Goal: Task Accomplishment & Management: Complete application form

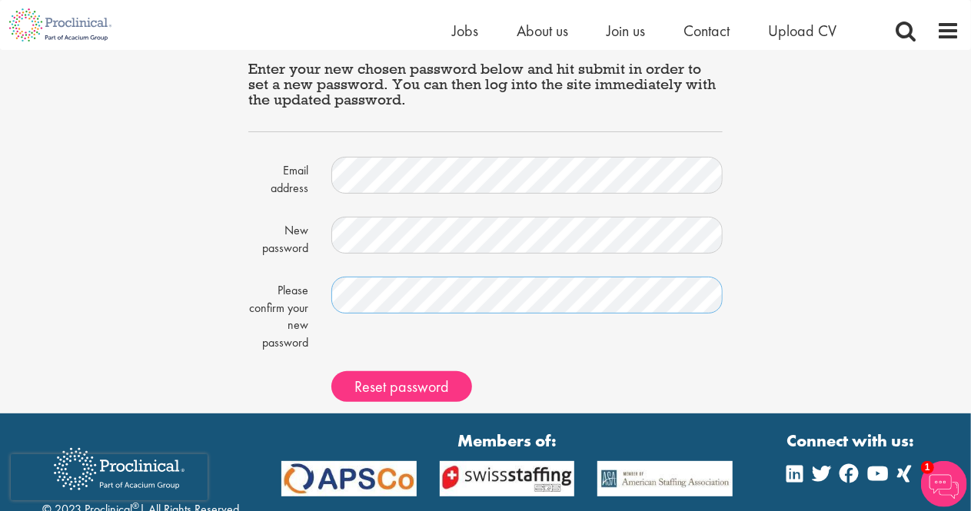
scroll to position [77, 0]
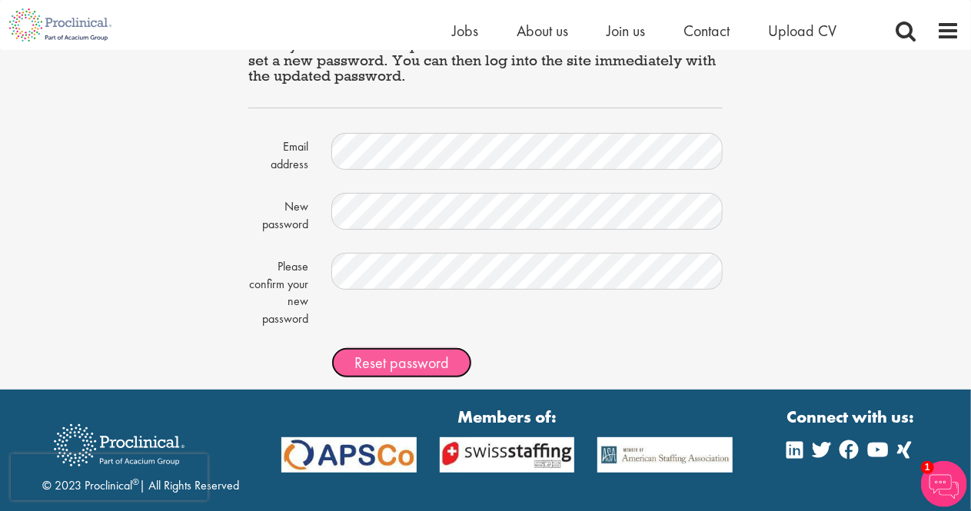
click at [402, 371] on span "Reset password" at bounding box center [402, 363] width 95 height 20
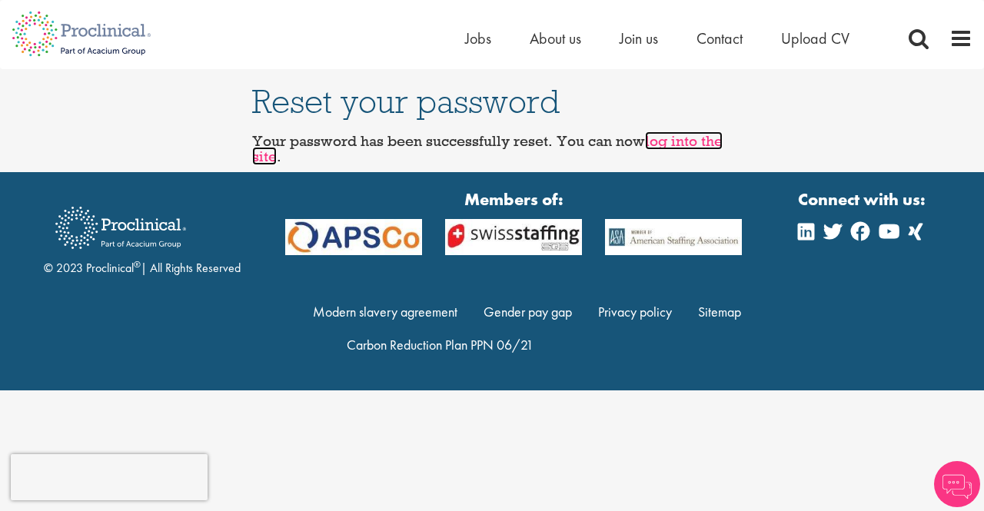
click at [704, 147] on link "log into the site" at bounding box center [487, 149] width 471 height 34
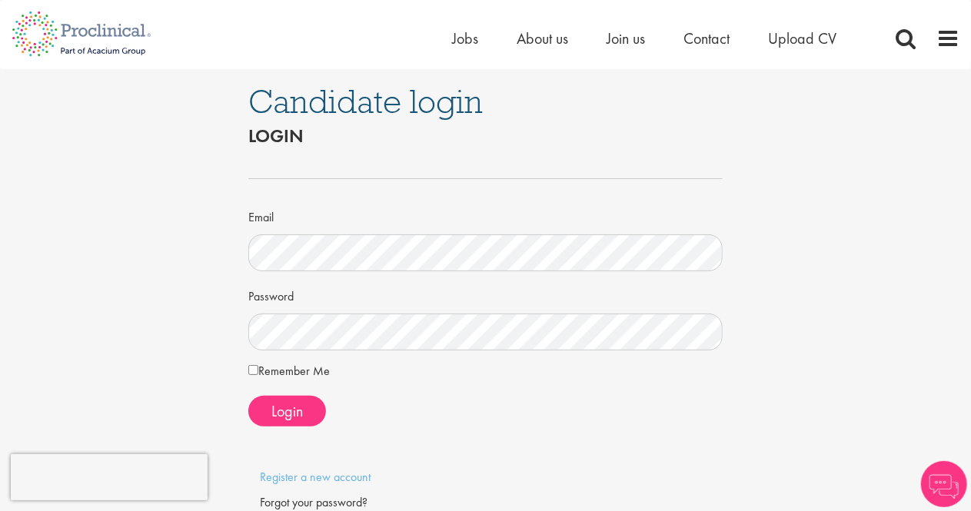
click at [285, 374] on label "Remember Me" at bounding box center [289, 371] width 82 height 18
click at [285, 410] on span "Login" at bounding box center [287, 411] width 32 height 20
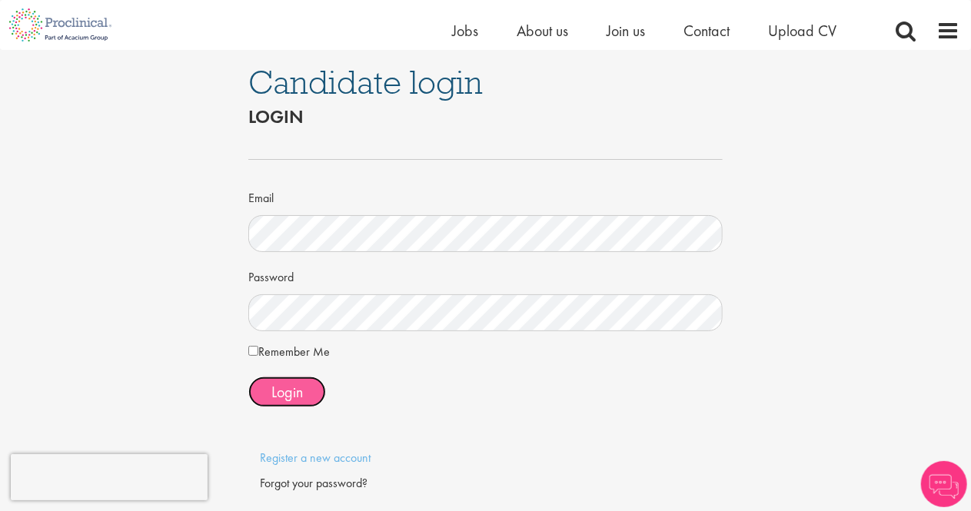
scroll to position [77, 0]
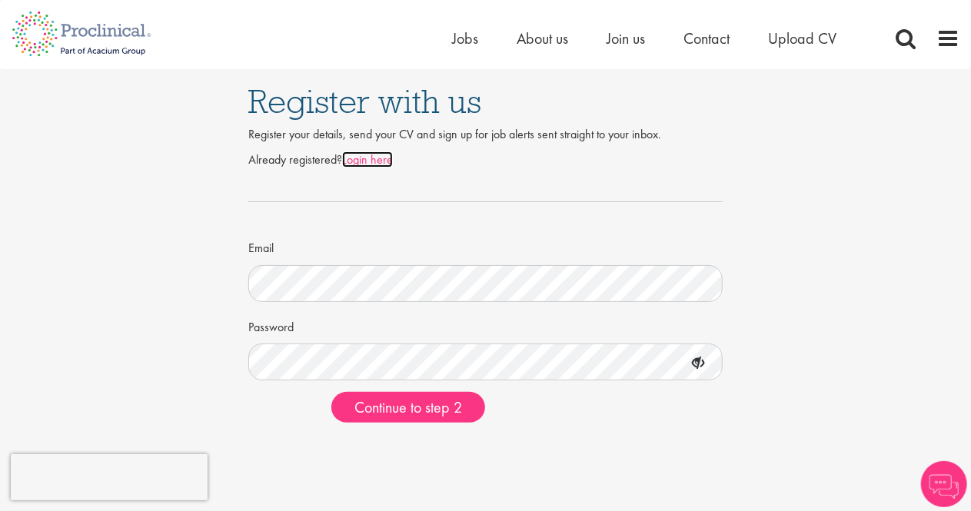
click at [360, 153] on link "Login here" at bounding box center [367, 160] width 51 height 16
click at [398, 432] on div "Already registered? Login here Email Password Continue to step 2" at bounding box center [485, 289] width 475 height 291
click at [401, 411] on span "Continue to step 2" at bounding box center [409, 408] width 108 height 20
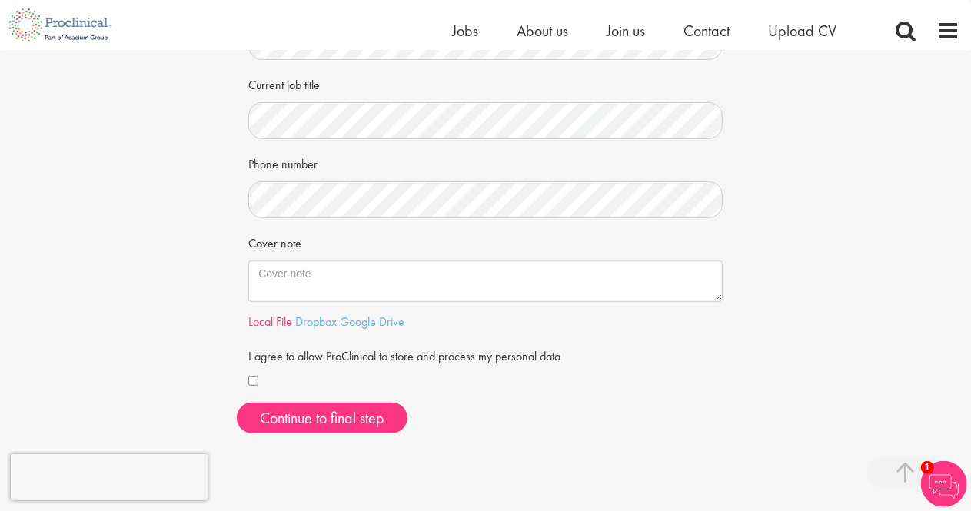
scroll to position [385, 0]
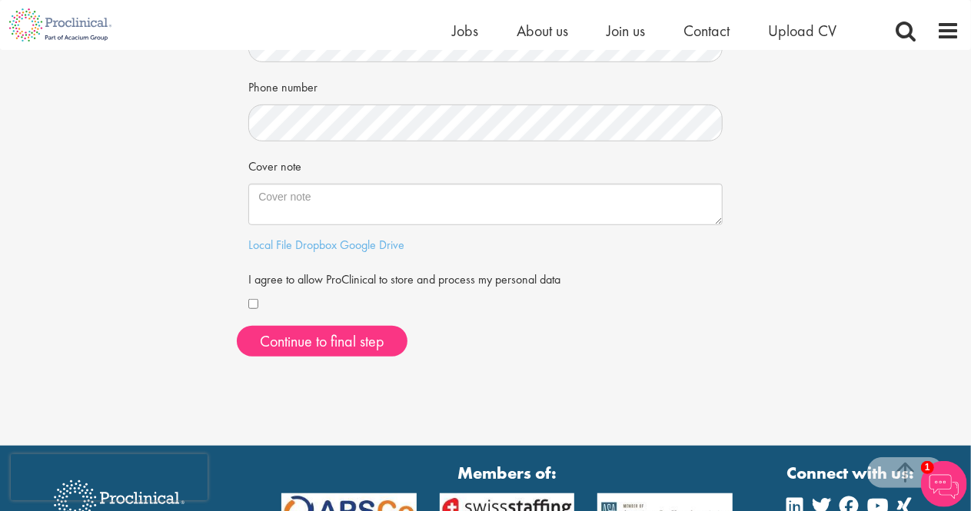
click at [268, 313] on div at bounding box center [485, 305] width 475 height 18
click at [265, 305] on div at bounding box center [485, 305] width 475 height 18
click at [251, 310] on div at bounding box center [485, 305] width 475 height 18
click at [285, 348] on button "Continue to final step" at bounding box center [322, 341] width 171 height 31
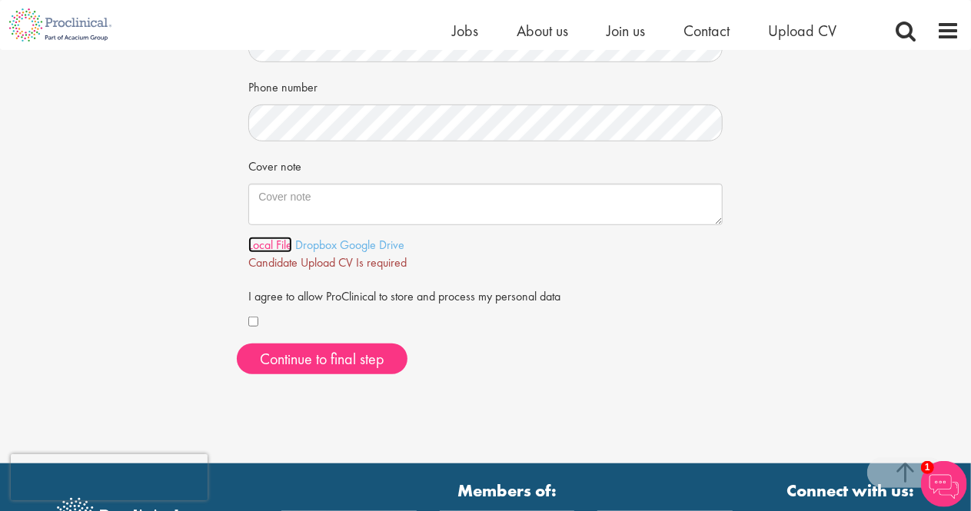
click at [267, 251] on link "Local File" at bounding box center [270, 245] width 44 height 16
click at [357, 378] on div "First Name Last Name LinkedIn / XING profile link Current job title Phone numbe…" at bounding box center [486, 72] width 498 height 628
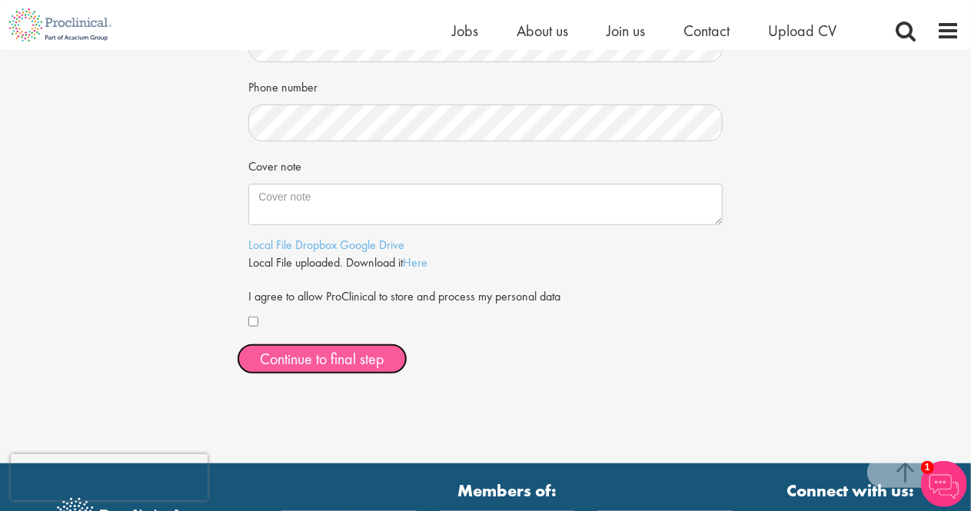
click at [358, 367] on span "Continue to final step" at bounding box center [322, 359] width 125 height 20
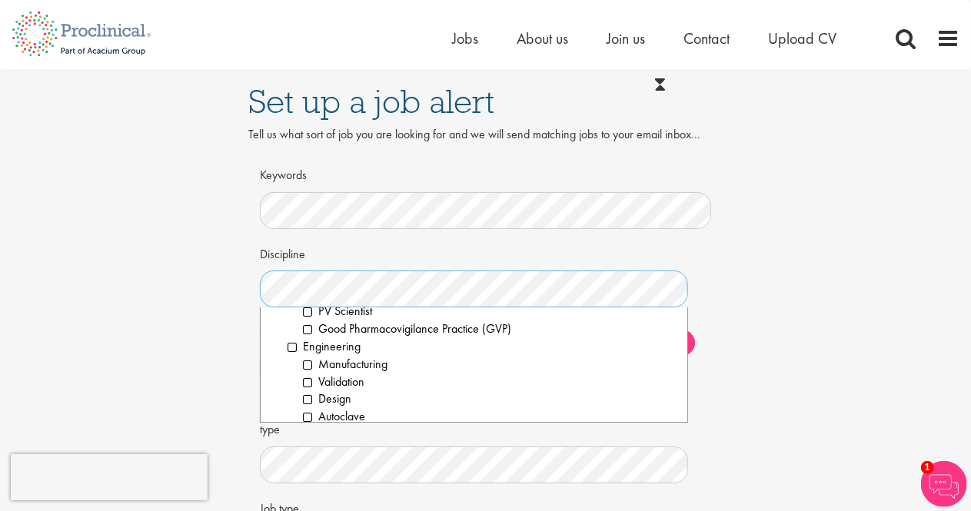
scroll to position [846, 0]
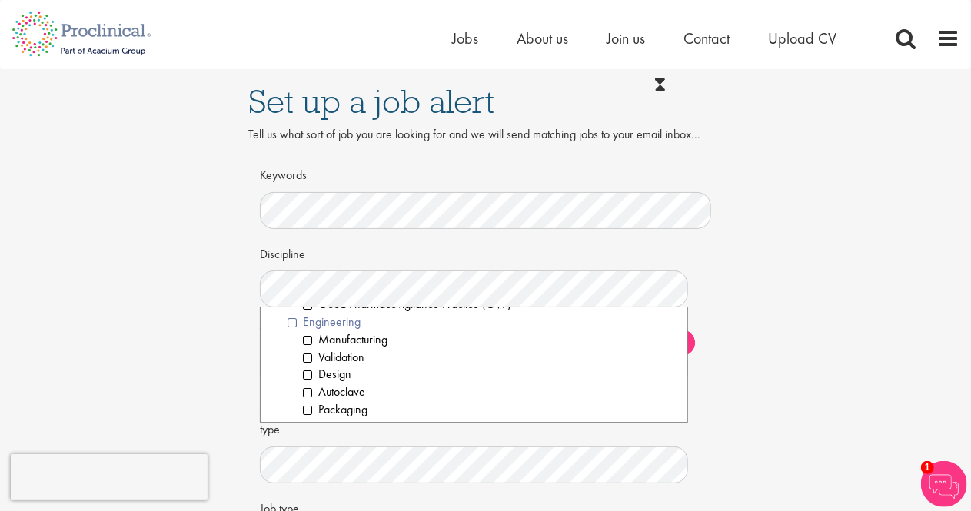
click at [291, 318] on li "Engineering" at bounding box center [482, 323] width 388 height 18
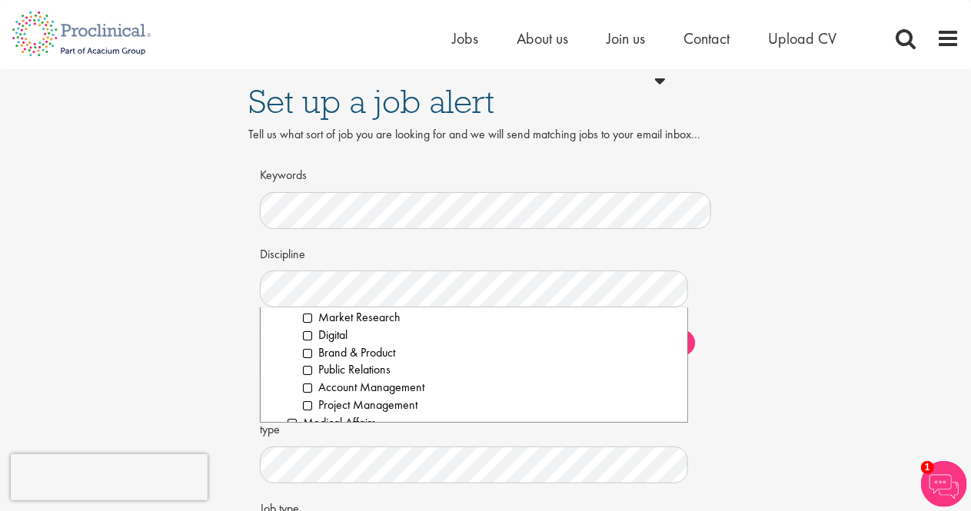
click at [212, 340] on div "Set up a job alert Tell us what sort of job you are looking for and we will sen…" at bounding box center [485, 343] width 994 height 548
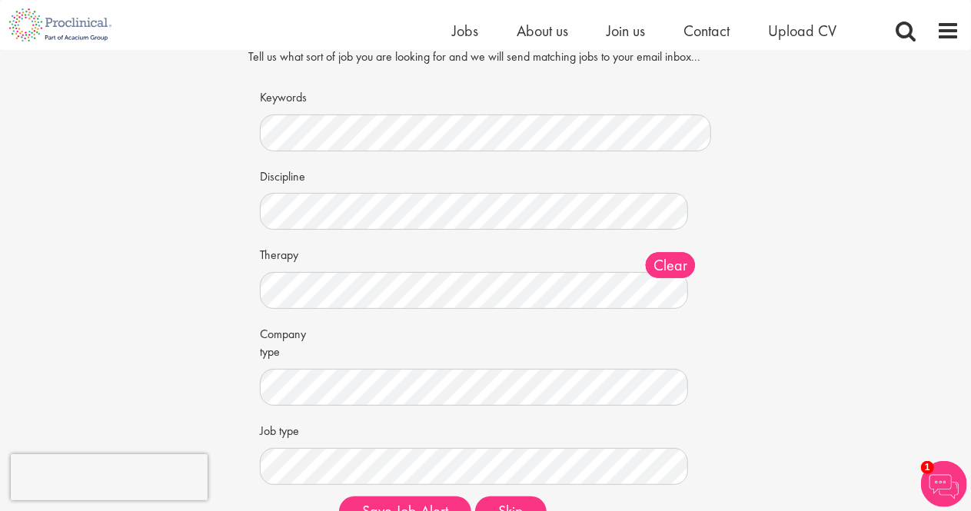
scroll to position [231, 0]
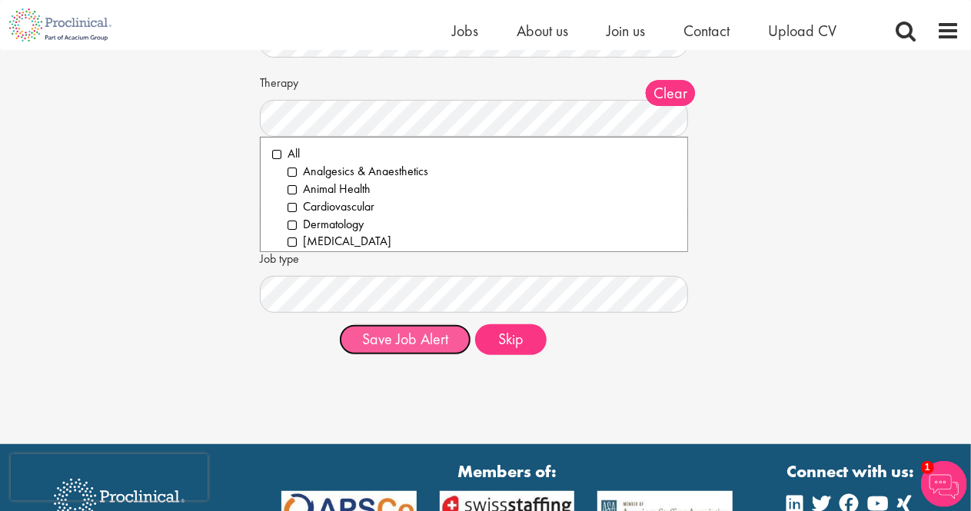
click at [420, 342] on button "Save Job Alert" at bounding box center [405, 340] width 132 height 31
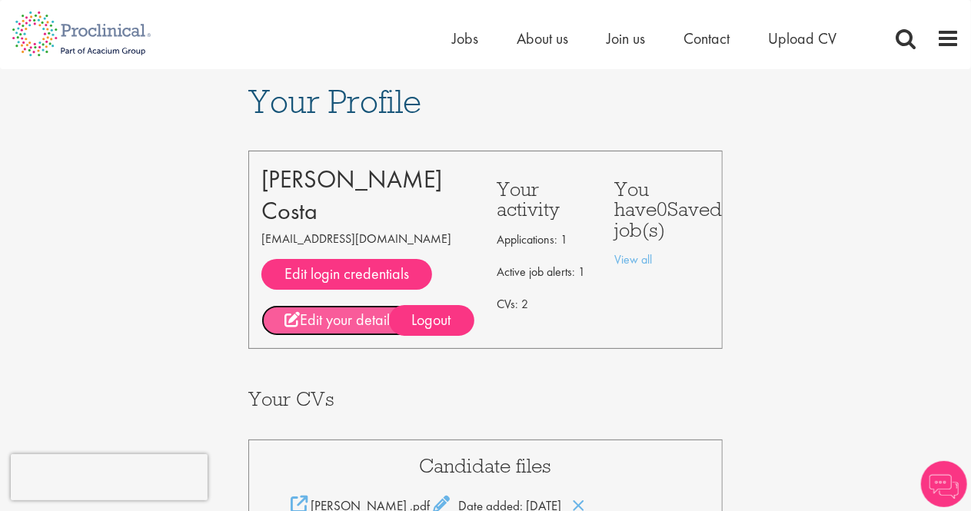
click at [351, 322] on link "Edit your details" at bounding box center [339, 320] width 157 height 31
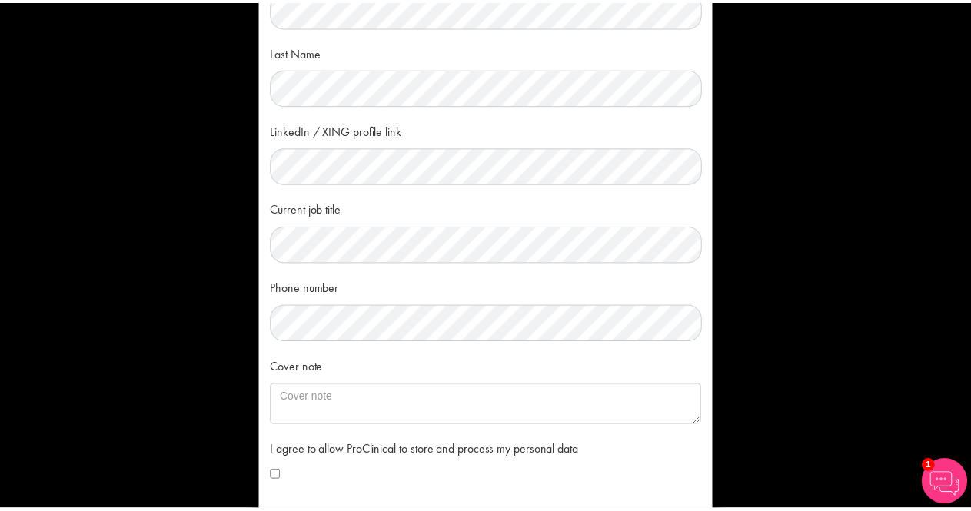
scroll to position [195, 0]
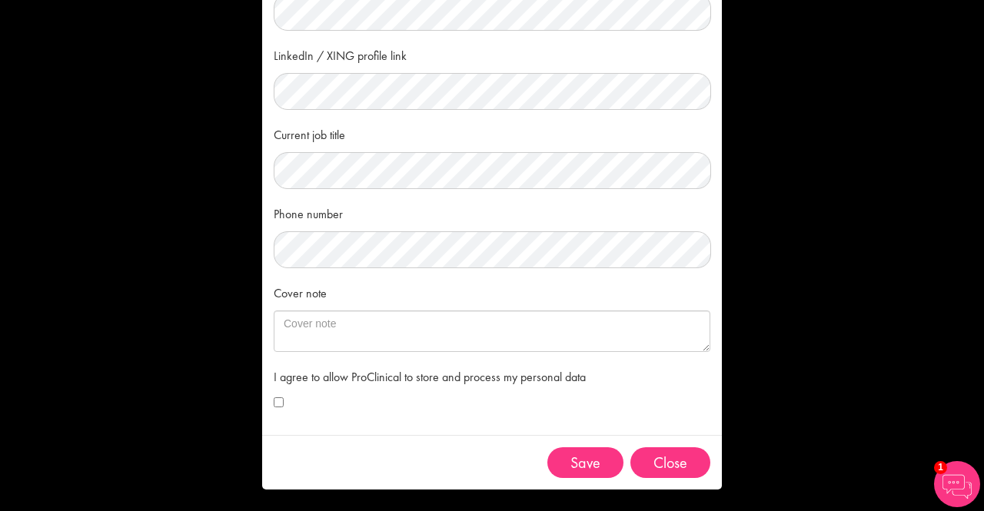
click at [0, 290] on div "× Your details First Name Last Name LinkedIn / XING profile link Current job ti…" at bounding box center [492, 255] width 984 height 511
click at [664, 473] on button "Close" at bounding box center [671, 463] width 80 height 31
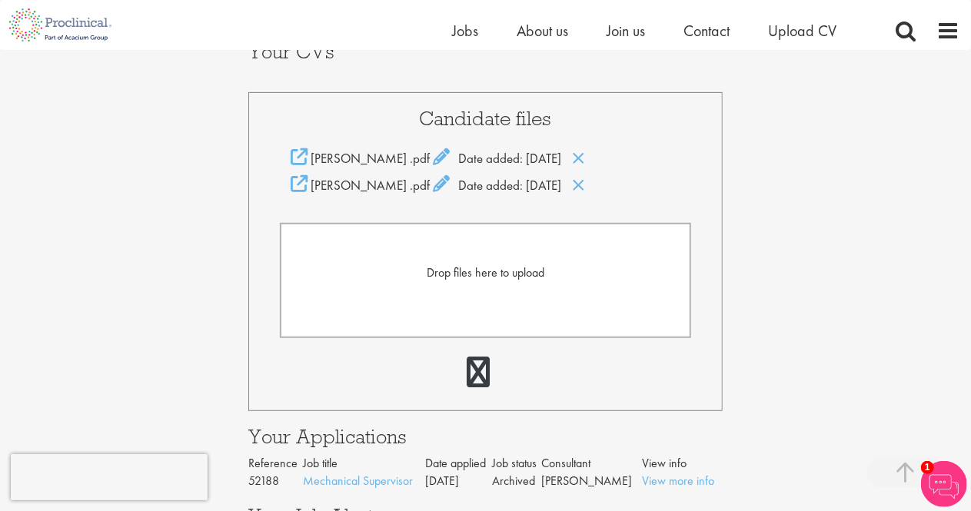
scroll to position [231, 0]
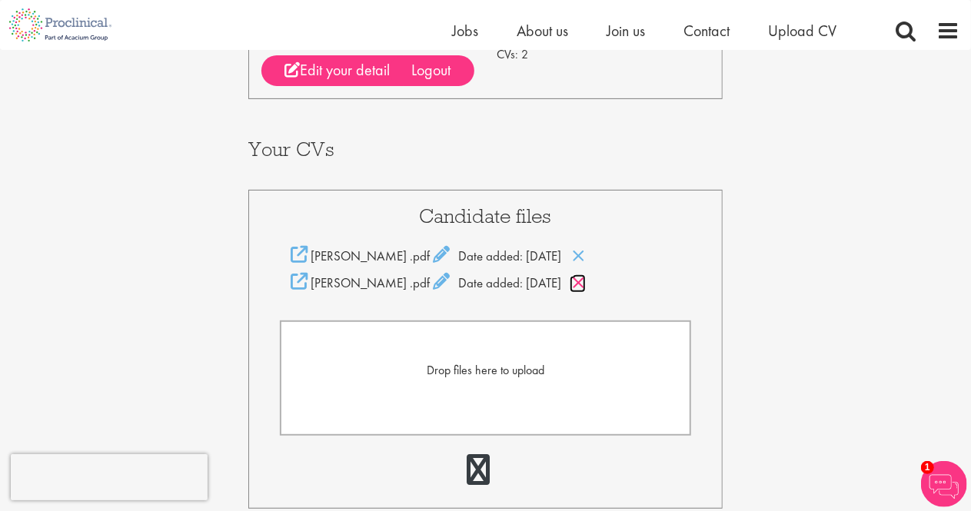
click at [586, 278] on icon at bounding box center [579, 283] width 13 height 17
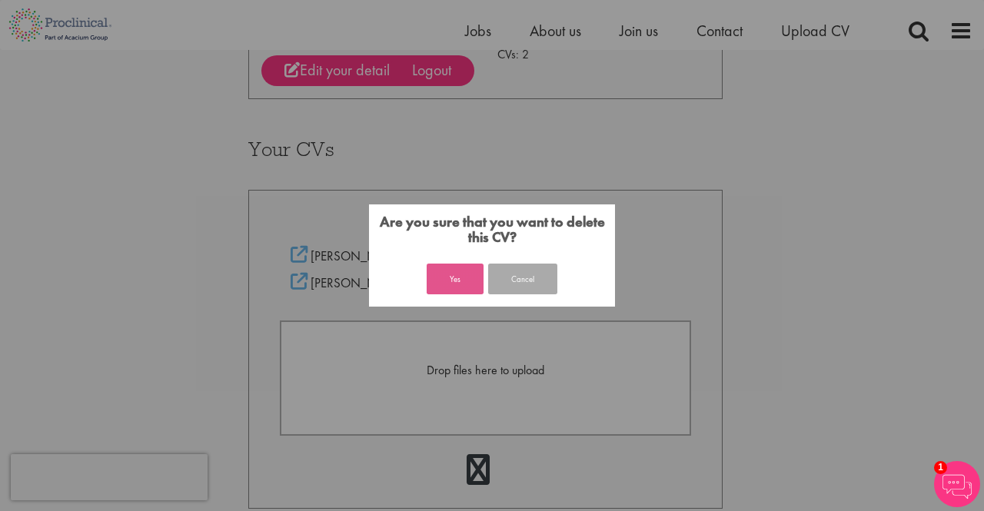
click at [451, 271] on button "Yes" at bounding box center [455, 279] width 57 height 31
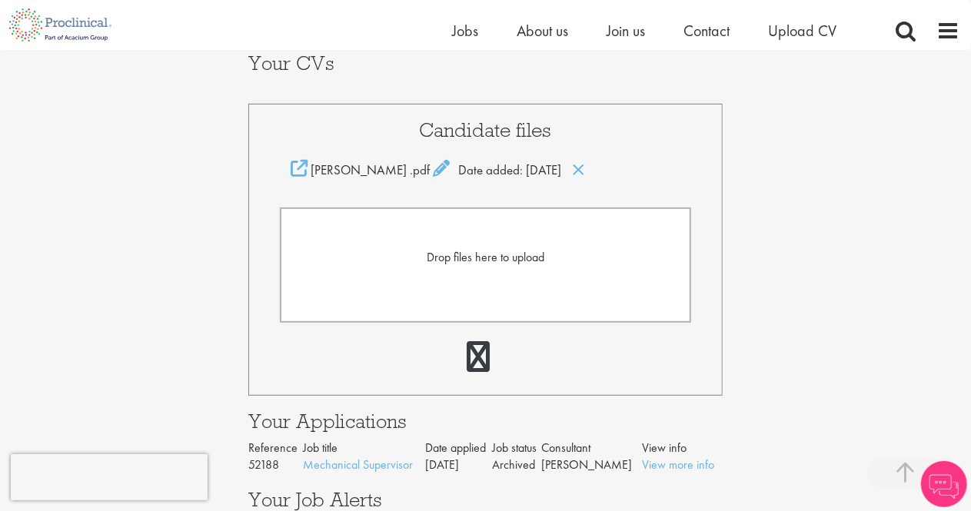
scroll to position [469, 0]
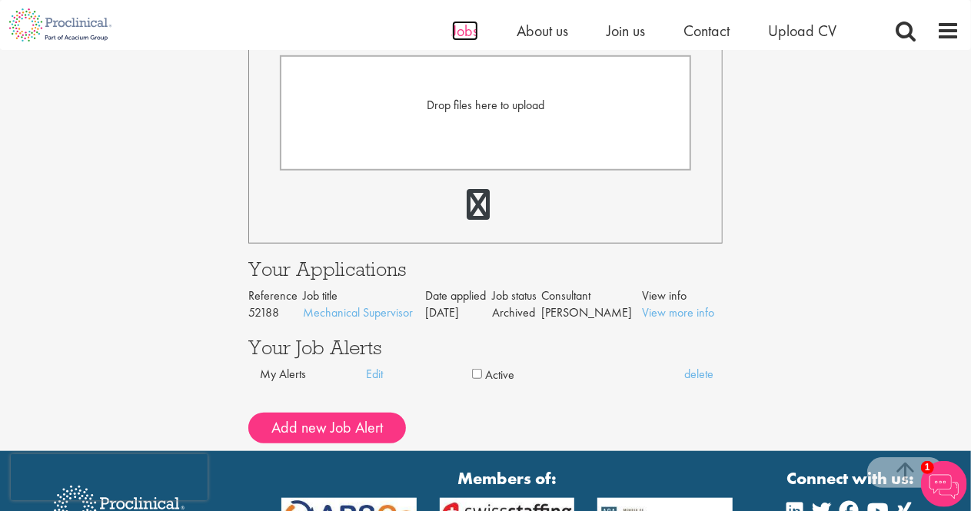
click at [462, 32] on span "Jobs" at bounding box center [465, 31] width 26 height 20
click at [476, 21] on span "Jobs" at bounding box center [465, 31] width 26 height 20
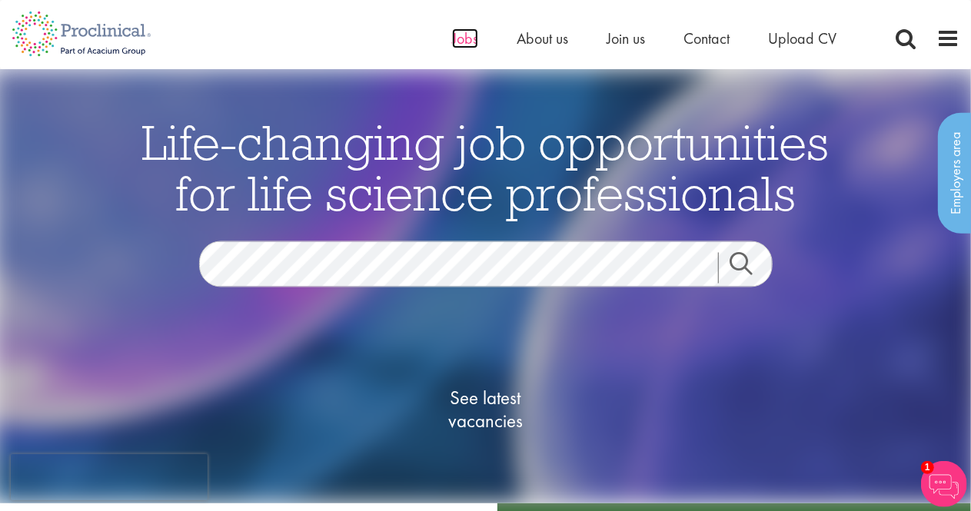
click at [475, 32] on span "Jobs" at bounding box center [465, 38] width 26 height 20
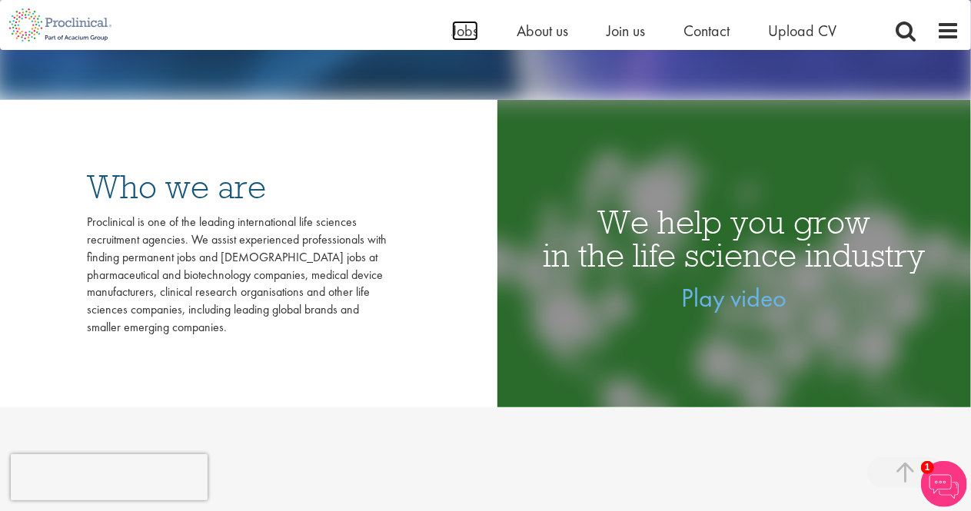
scroll to position [231, 0]
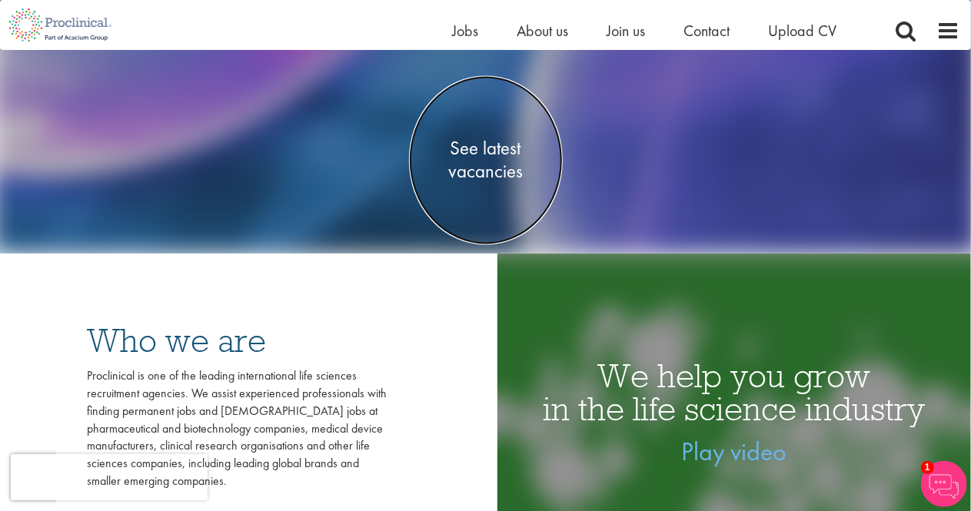
click at [482, 148] on span "See latest vacancies" at bounding box center [486, 160] width 154 height 46
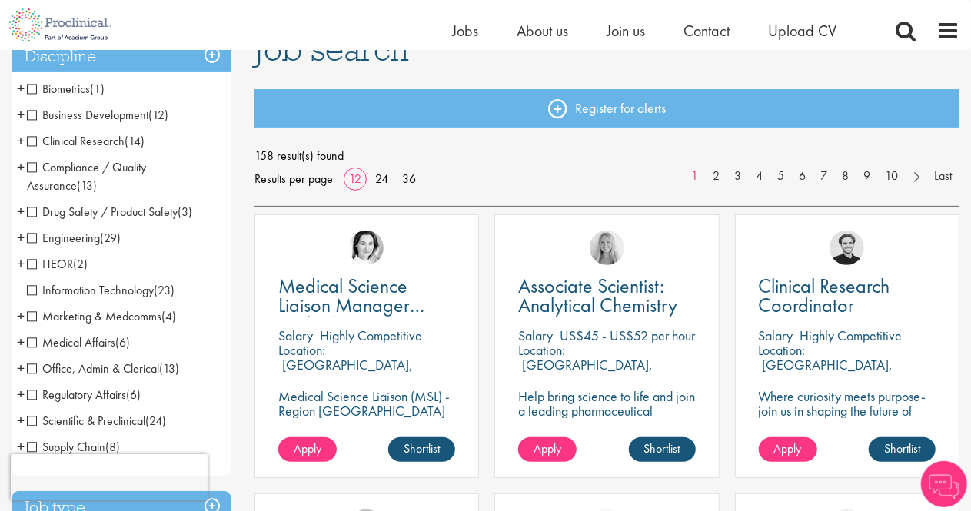
scroll to position [154, 0]
